Goal: Information Seeking & Learning: Learn about a topic

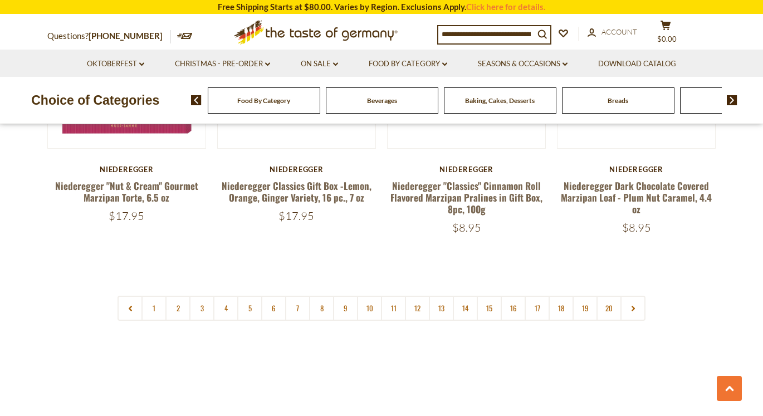
scroll to position [2675, 0]
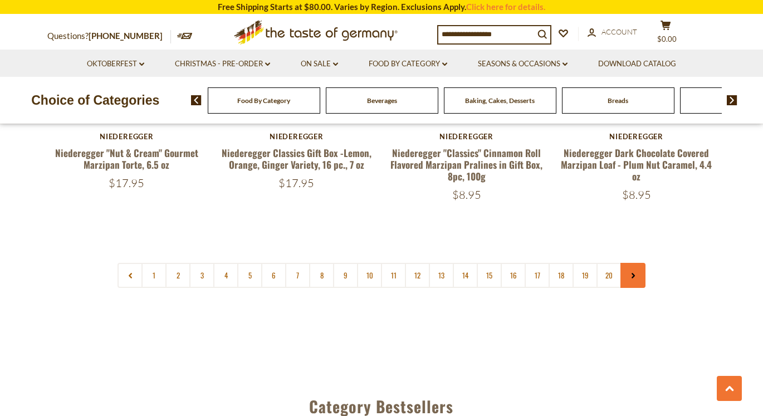
click at [642, 263] on link at bounding box center [632, 275] width 25 height 25
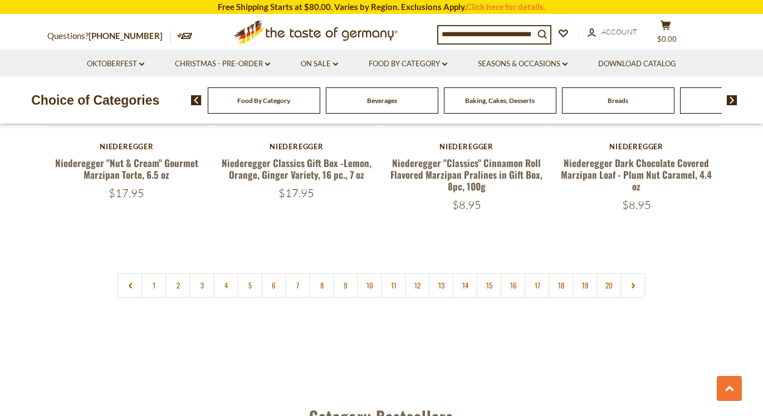
scroll to position [2675, 0]
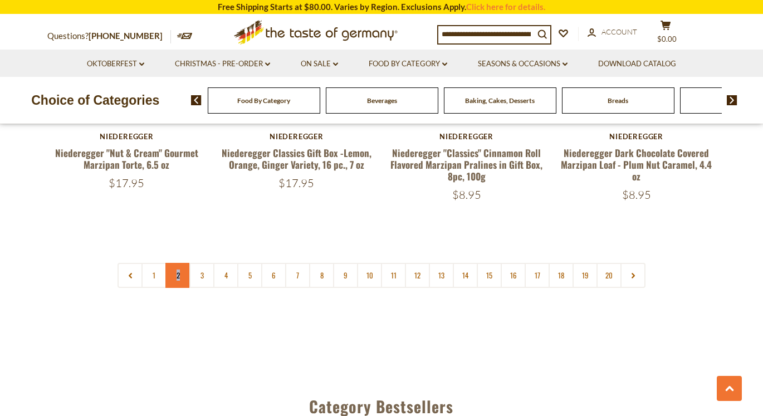
drag, startPoint x: 164, startPoint y: 254, endPoint x: 187, endPoint y: 257, distance: 23.6
click at [187, 263] on nav "1 2 3 4 5 6 7 8 9 10 11 12 13 14 15 16 17 18 19 20" at bounding box center [381, 275] width 528 height 25
click at [178, 263] on link "2" at bounding box center [177, 275] width 25 height 25
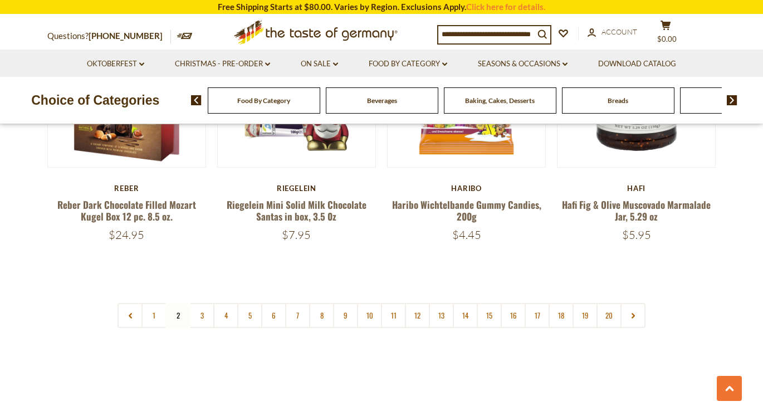
scroll to position [2640, 0]
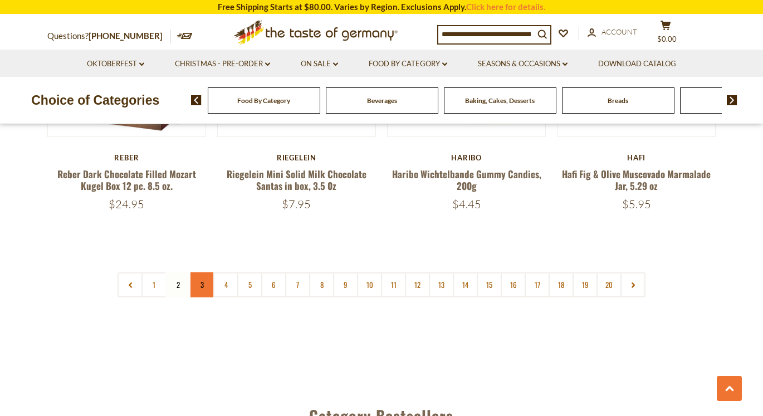
click at [202, 272] on link "3" at bounding box center [201, 284] width 25 height 25
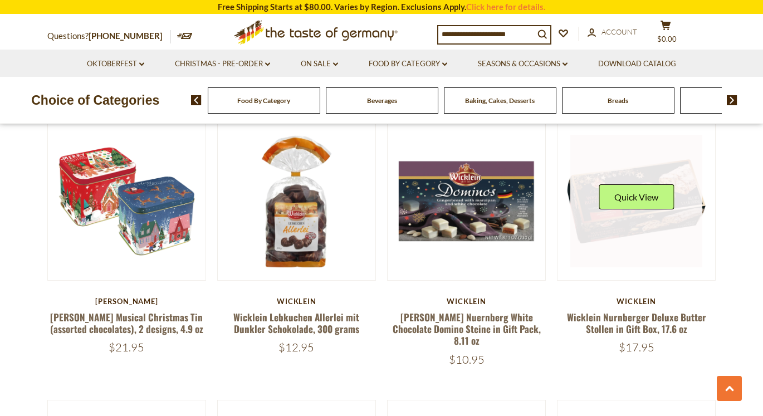
scroll to position [1955, 0]
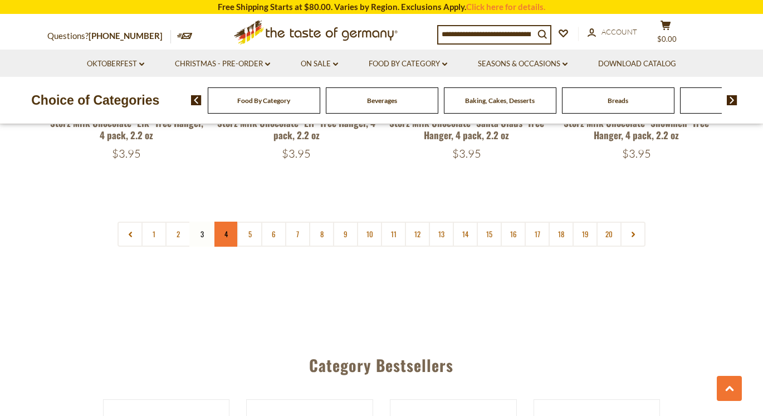
click at [227, 222] on link "4" at bounding box center [225, 234] width 25 height 25
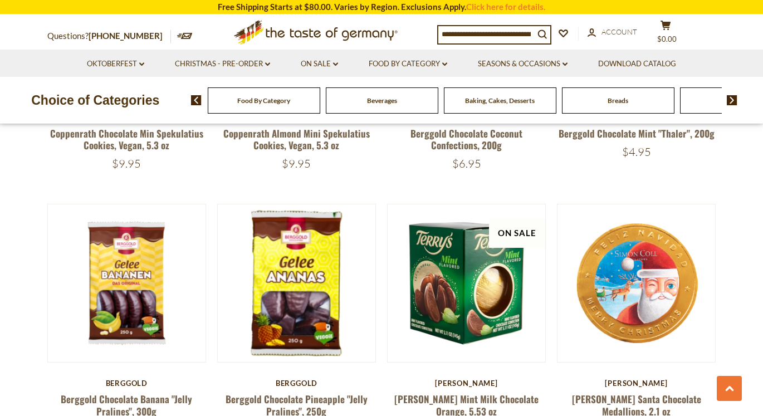
scroll to position [2119, 1]
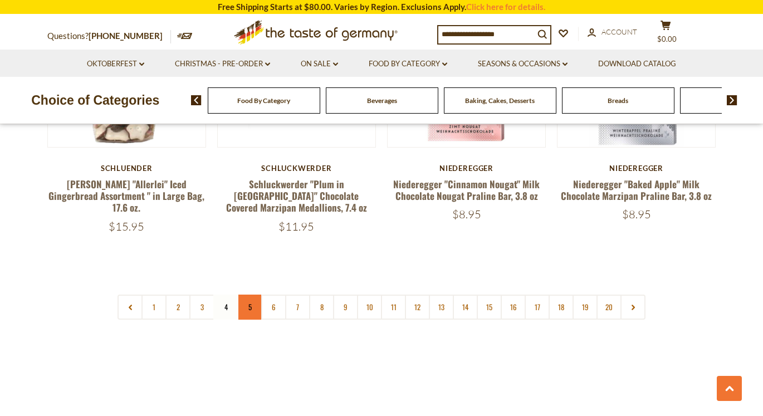
click at [247, 295] on link "5" at bounding box center [249, 307] width 25 height 25
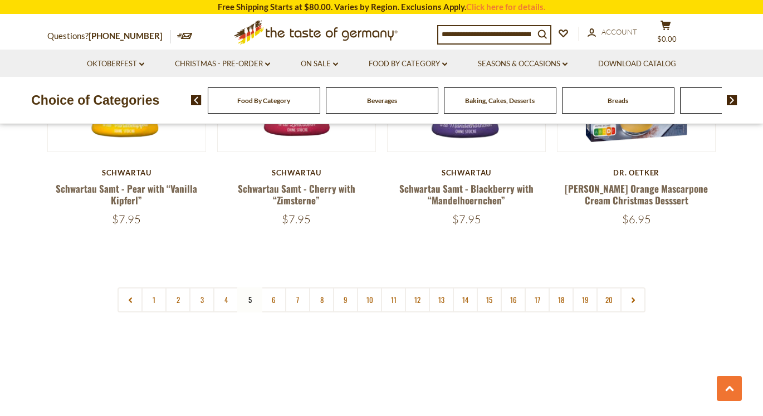
scroll to position [2652, 0]
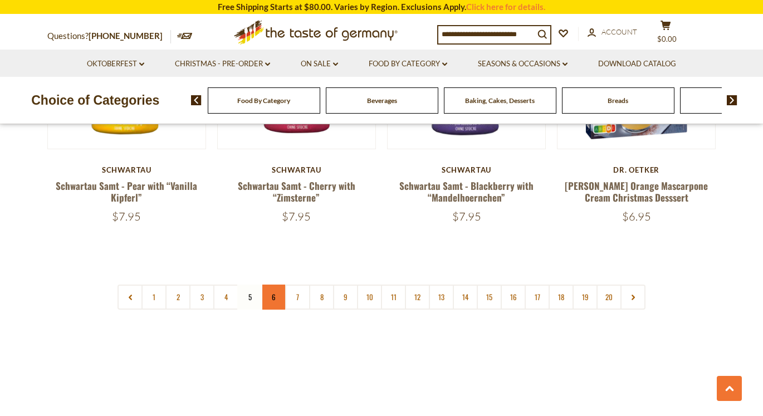
click at [270, 285] on link "6" at bounding box center [273, 297] width 25 height 25
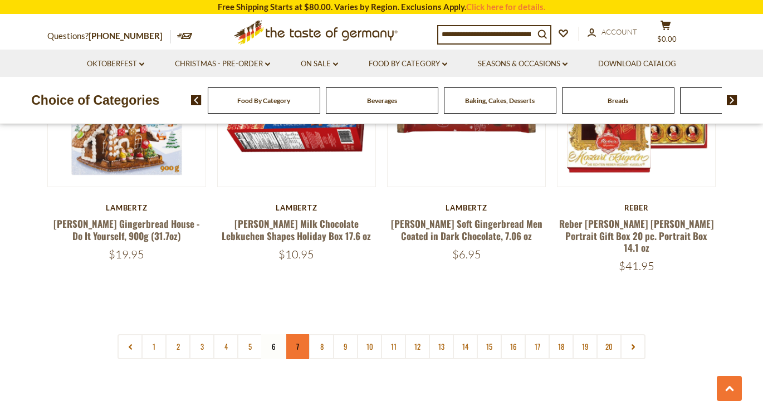
scroll to position [2579, 0]
click at [295, 334] on link "7" at bounding box center [297, 346] width 25 height 25
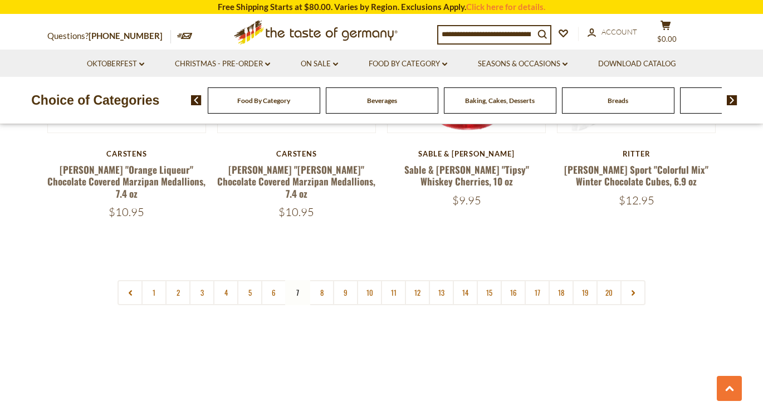
scroll to position [2622, 0]
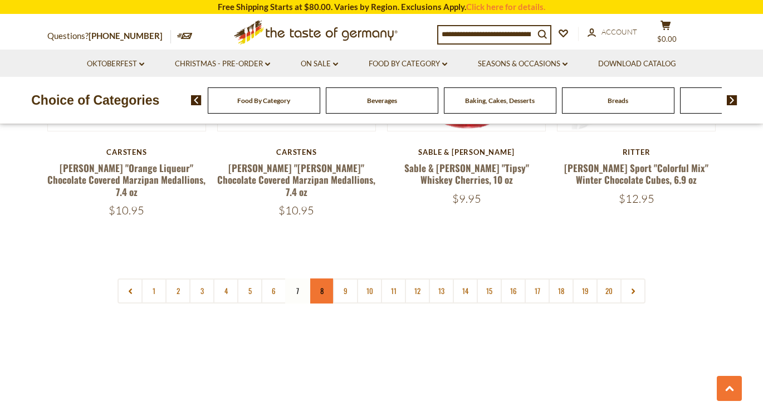
click at [319, 278] on link "8" at bounding box center [321, 290] width 25 height 25
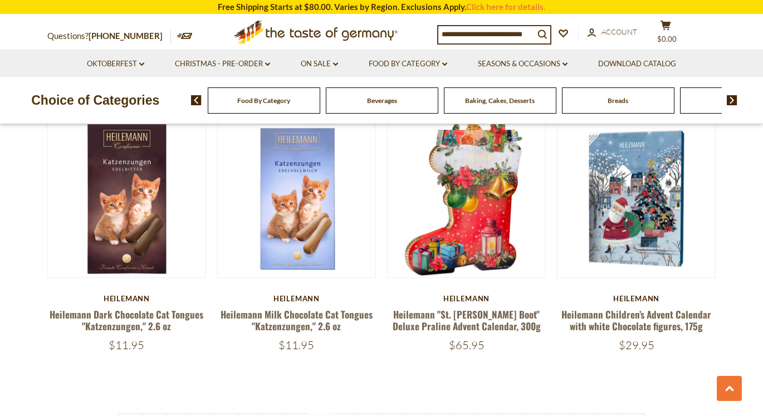
scroll to position [2505, 0]
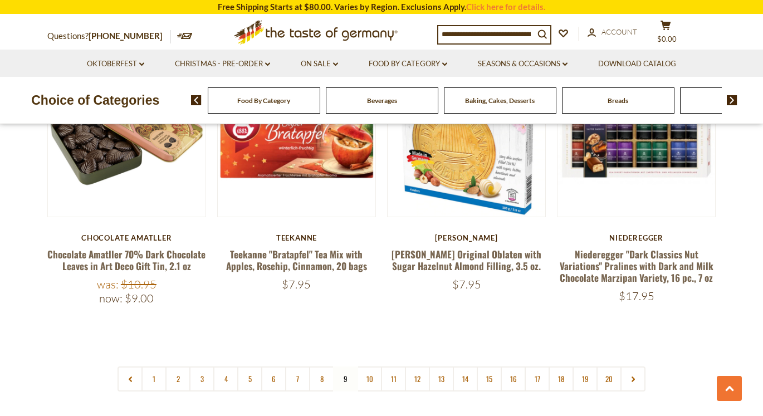
scroll to position [2597, 0]
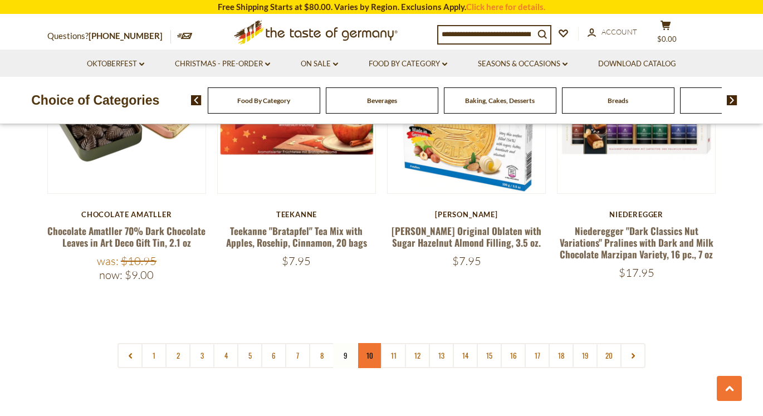
click at [373, 343] on link "10" at bounding box center [369, 355] width 25 height 25
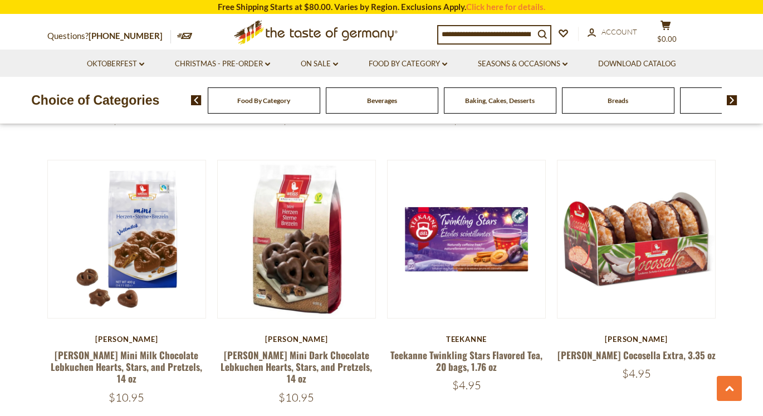
scroll to position [2488, 1]
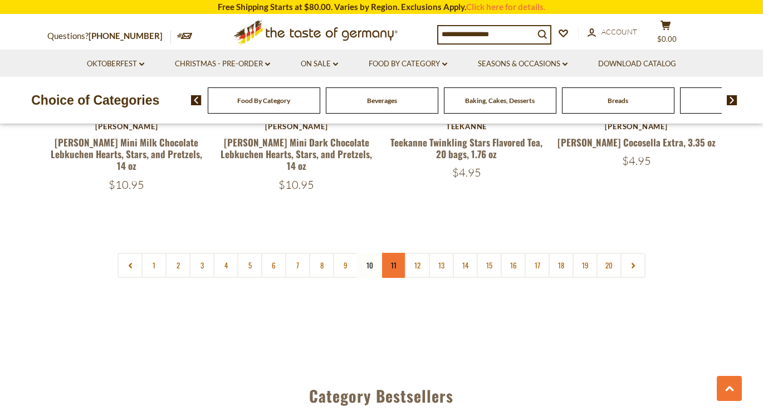
click at [397, 253] on link "11" at bounding box center [393, 265] width 25 height 25
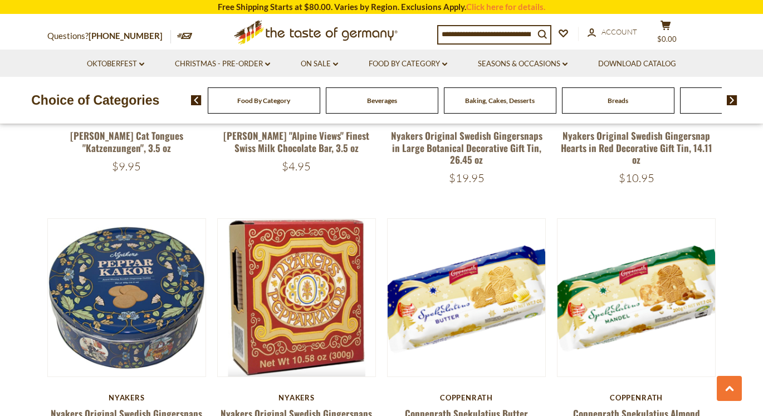
scroll to position [2425, 0]
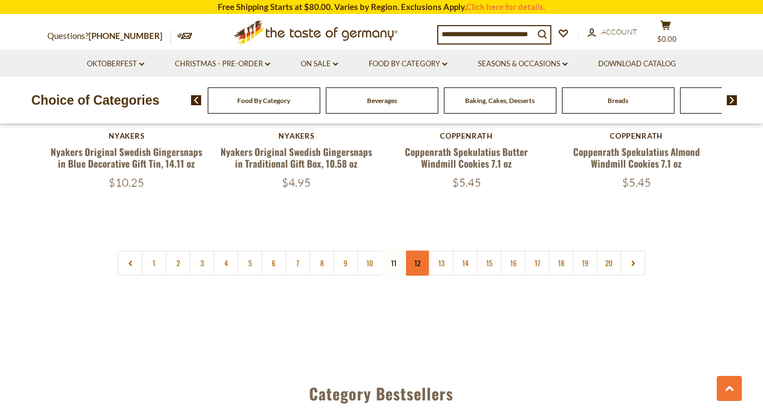
click at [414, 253] on link "12" at bounding box center [417, 263] width 25 height 25
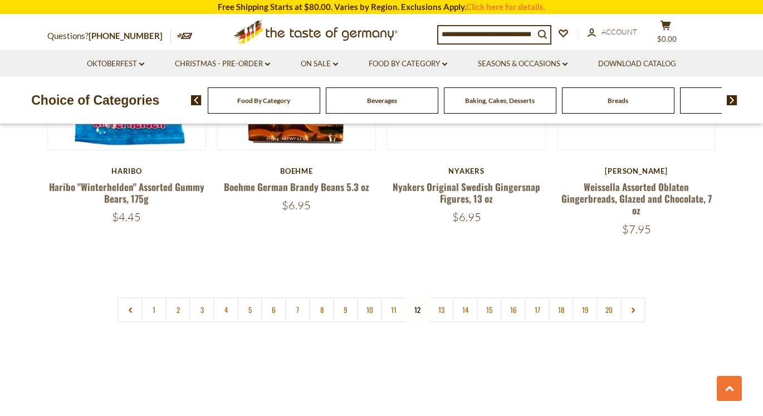
scroll to position [2659, 0]
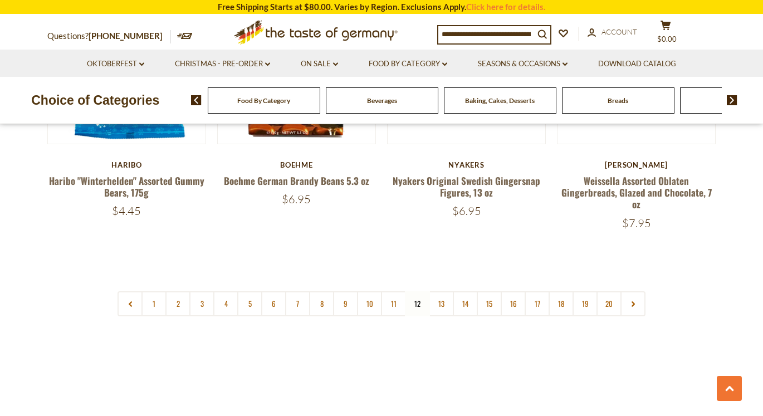
click at [471, 36] on input at bounding box center [486, 34] width 96 height 16
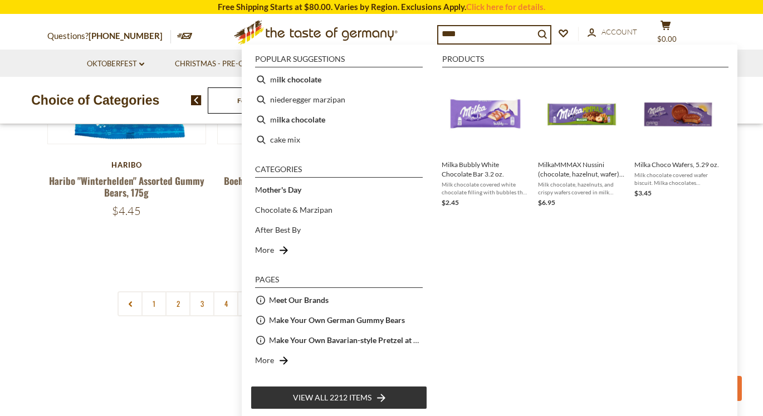
type input "*****"
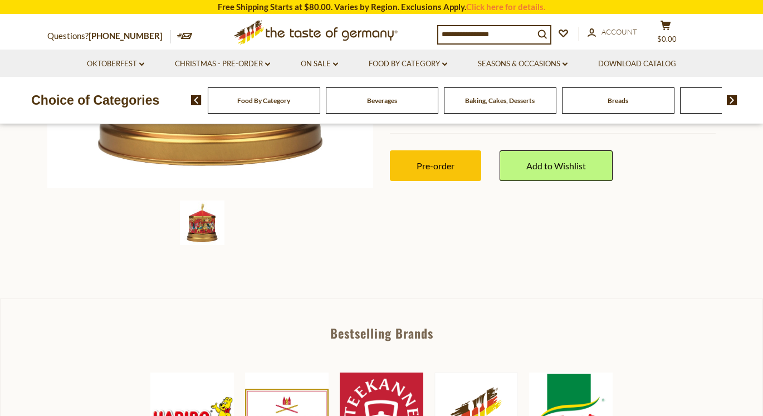
scroll to position [345, 0]
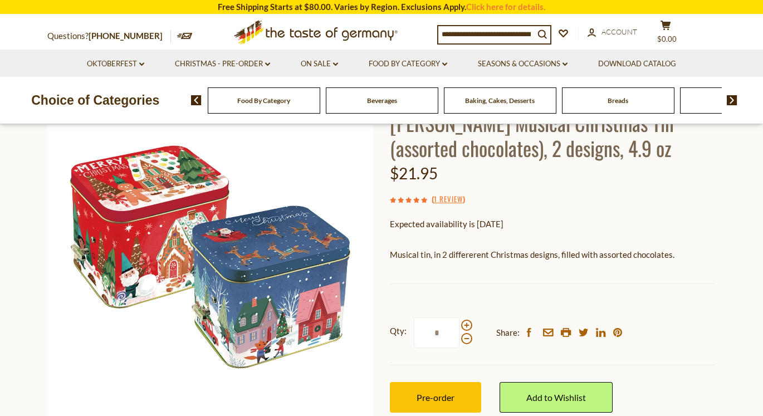
scroll to position [94, 0]
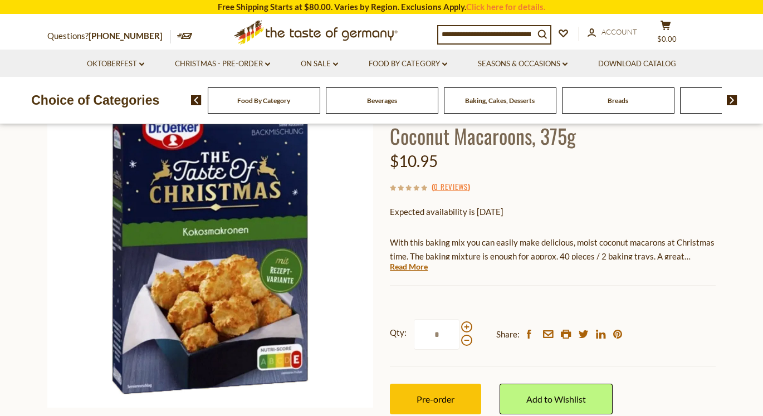
scroll to position [107, 0]
click at [411, 263] on link "Read More" at bounding box center [409, 266] width 38 height 11
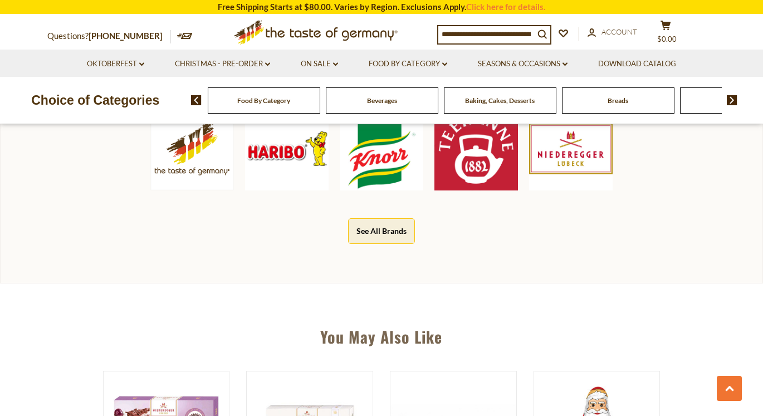
scroll to position [658, 0]
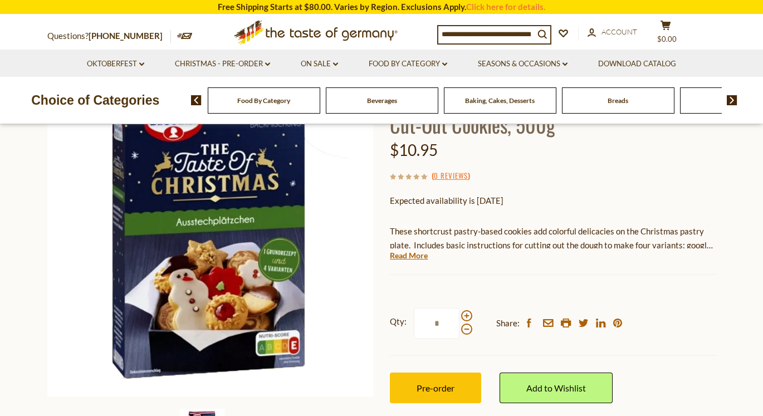
scroll to position [120, 0]
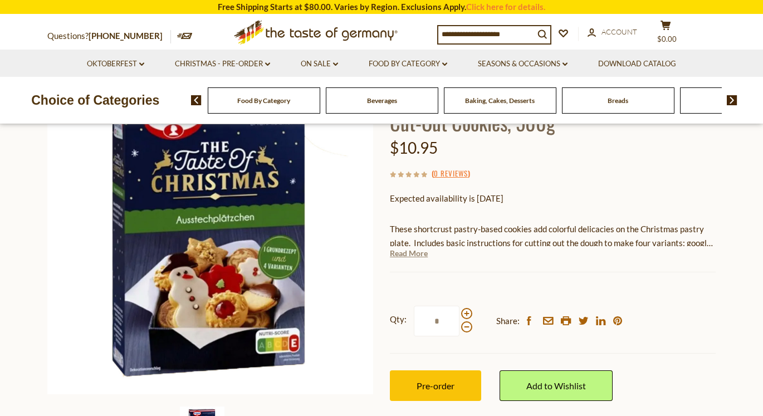
click at [413, 249] on link "Read More" at bounding box center [409, 253] width 38 height 11
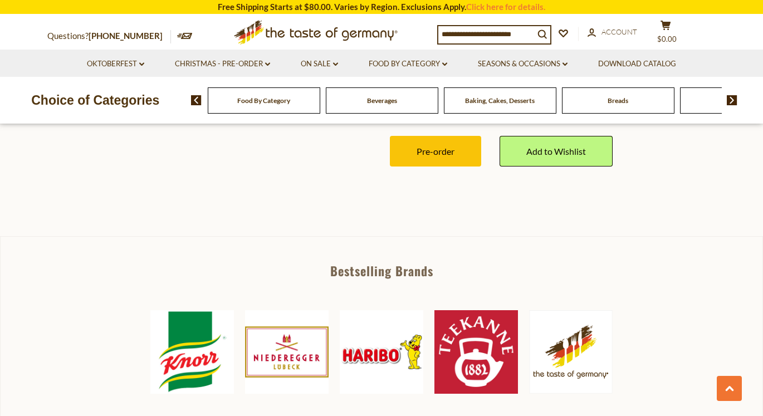
scroll to position [476, 0]
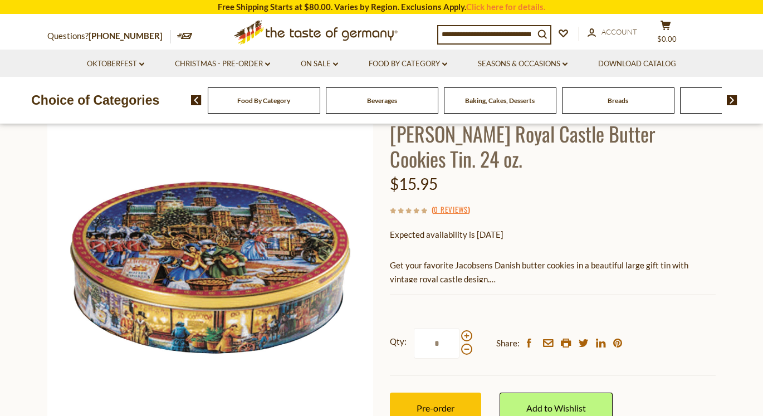
scroll to position [89, 0]
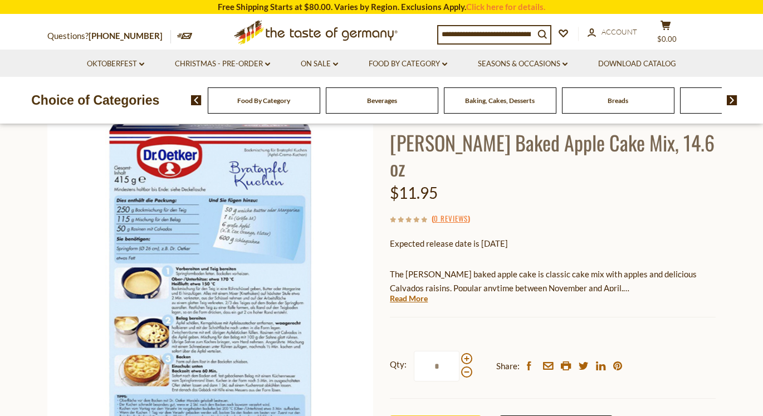
scroll to position [77, 0]
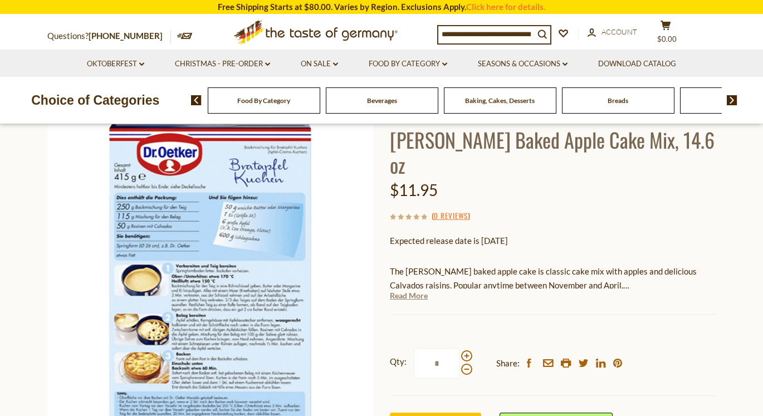
click at [400, 290] on link "Read More" at bounding box center [409, 295] width 38 height 11
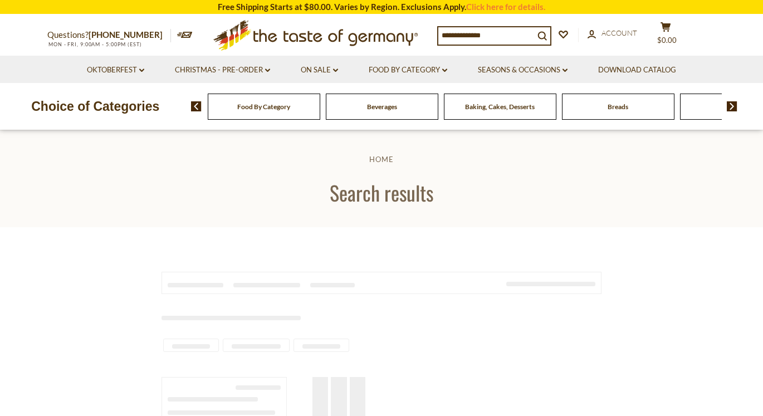
type input "*****"
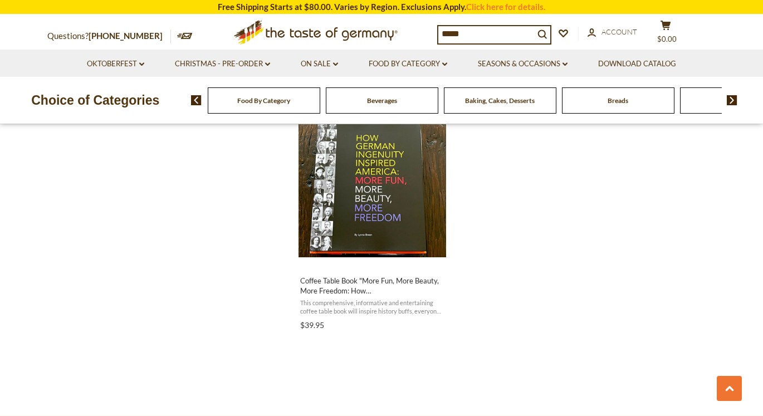
scroll to position [1456, 0]
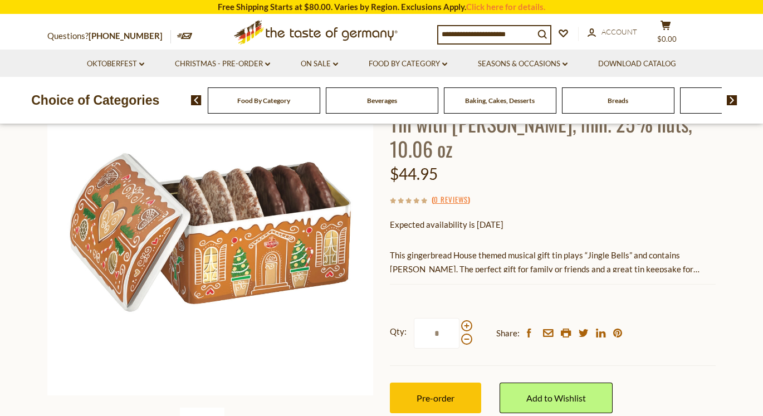
scroll to position [123, 0]
